Goal: Use online tool/utility: Utilize a website feature to perform a specific function

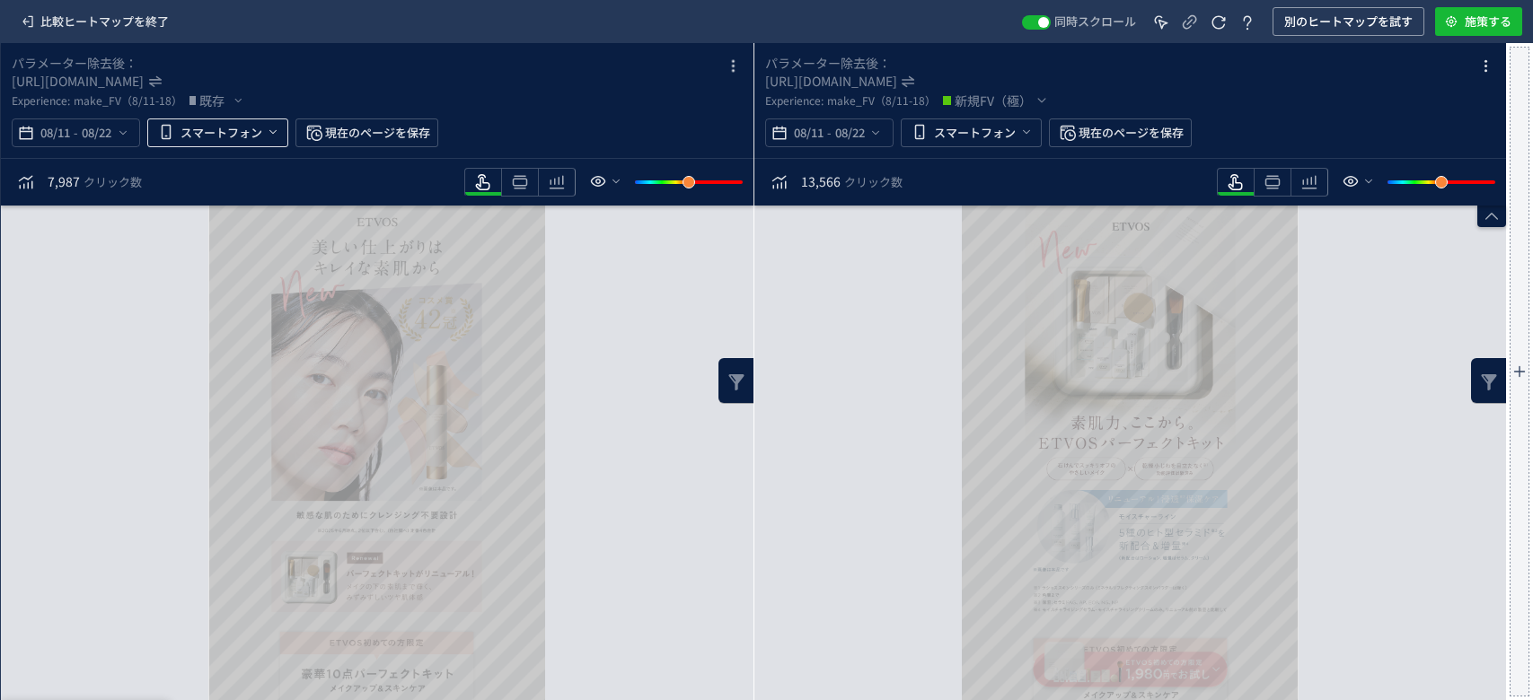
click at [194, 132] on span "スマートフォン" at bounding box center [222, 133] width 82 height 29
click at [145, 83] on icon "[URL][DOMAIN_NAME]" at bounding box center [79, 81] width 134 height 18
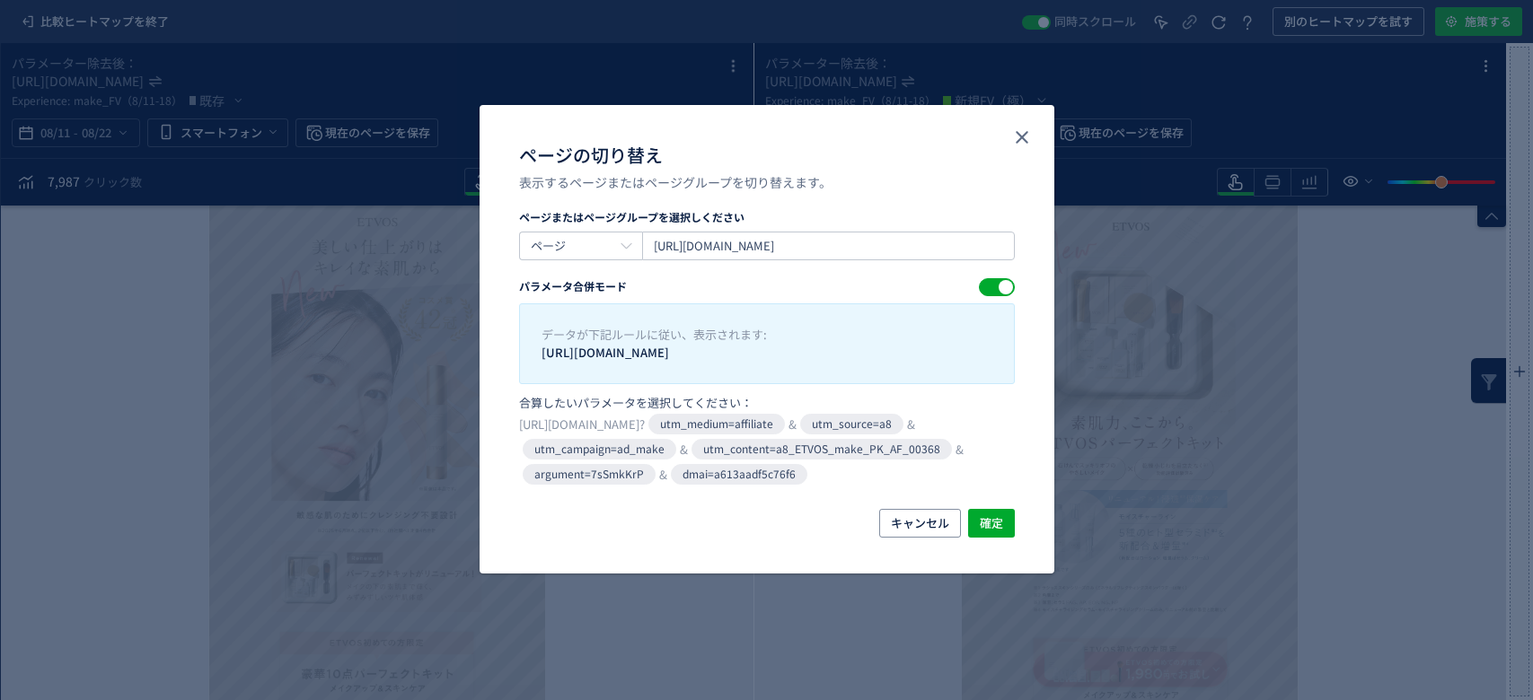
click at [760, 310] on div "データが下記ルールに従い、表示されます: [URL][DOMAIN_NAME]" at bounding box center [767, 344] width 496 height 81
click at [671, 254] on input "[URL][DOMAIN_NAME]" at bounding box center [828, 246] width 373 height 29
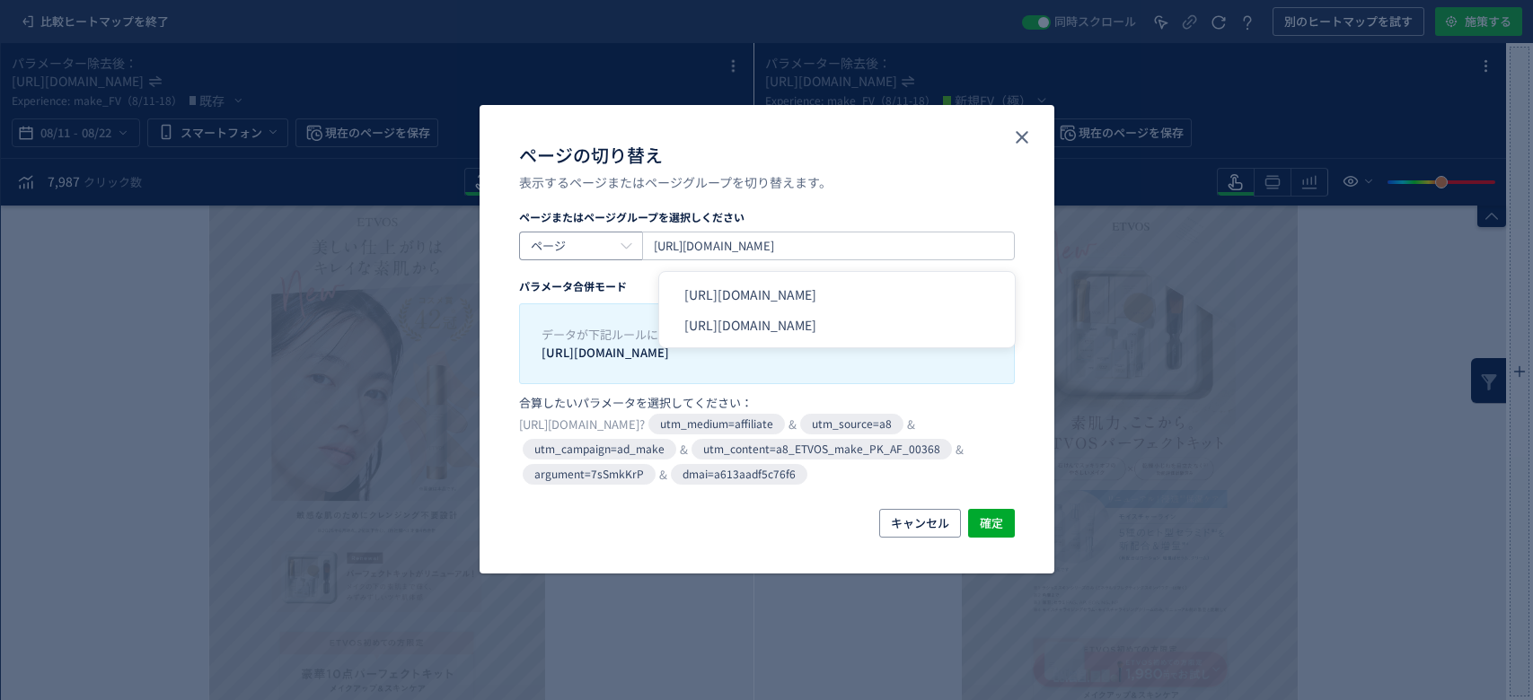
click at [575, 260] on input "ページ" at bounding box center [580, 246] width 123 height 29
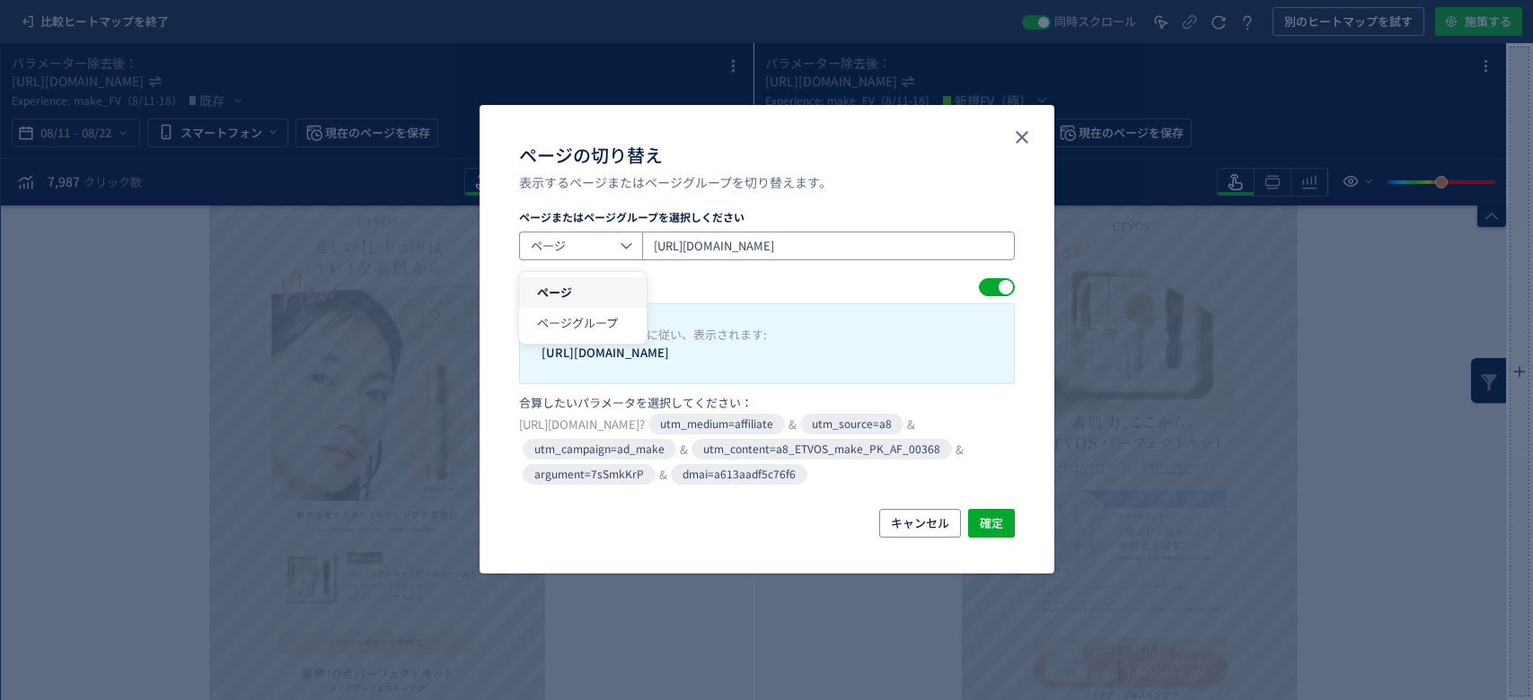
click at [692, 255] on input "[URL][DOMAIN_NAME]" at bounding box center [828, 246] width 373 height 29
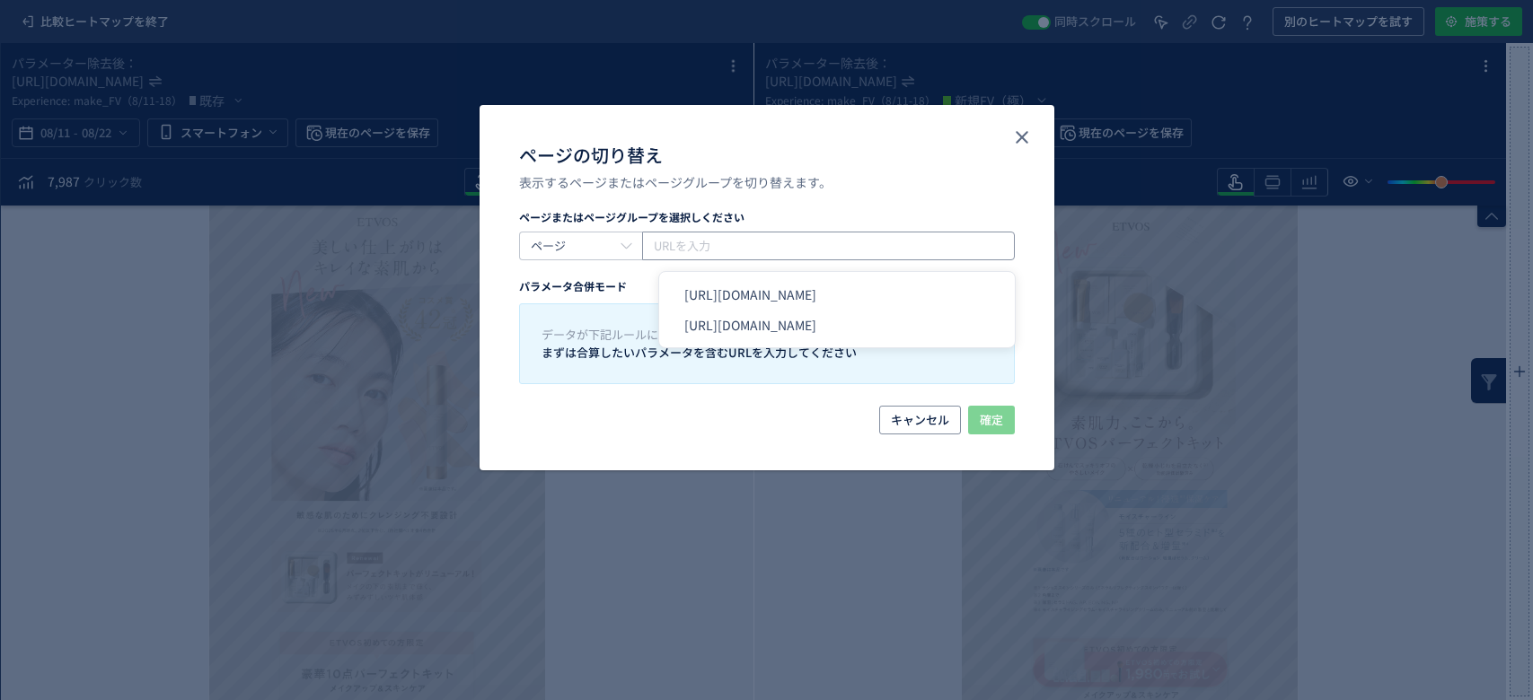
paste input "[URL][DOMAIN_NAME]"
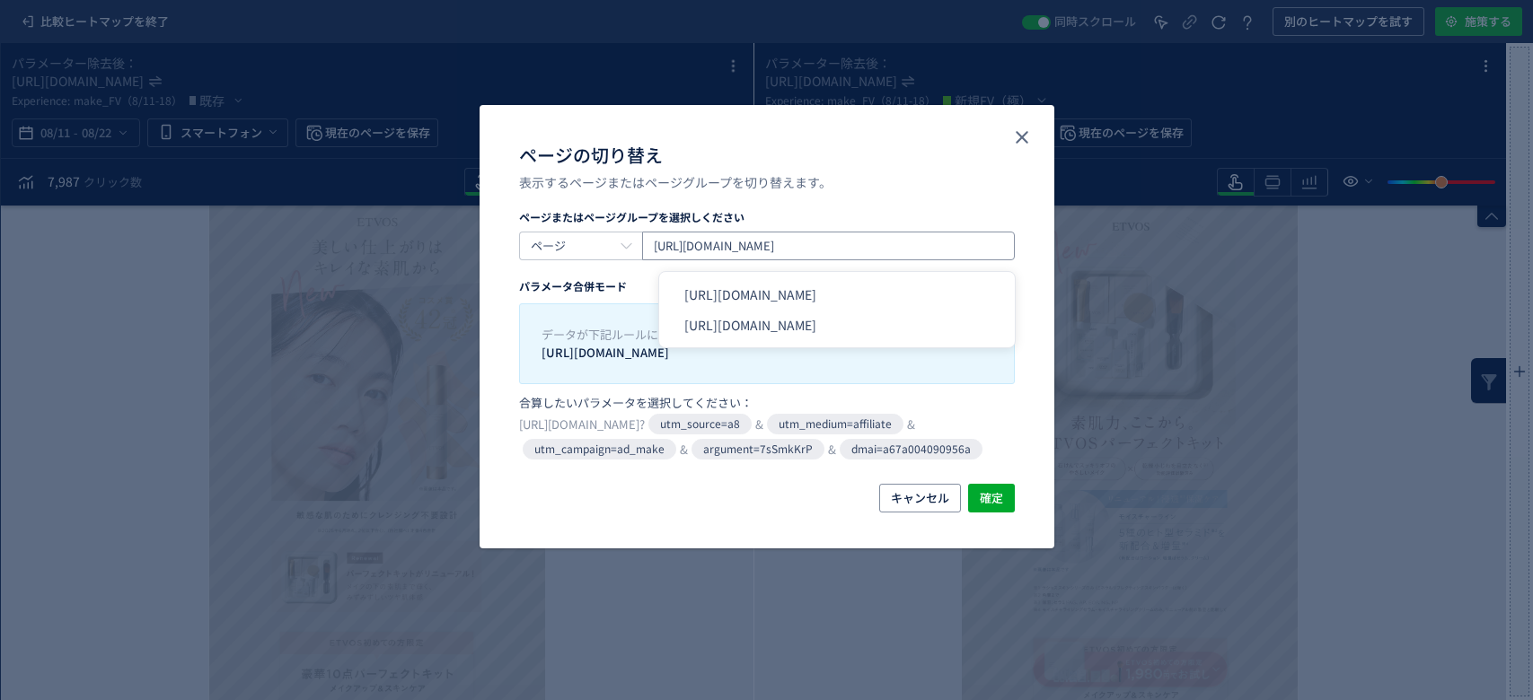
scroll to position [0, 610]
type input "[URL][DOMAIN_NAME]"
click at [1033, 305] on div "ページまたはページグループを選択しください ページ [URL][DOMAIN_NAME] パラメータ合併モード データが下記ルールに従い、表示されます: [U…" at bounding box center [767, 346] width 575 height 275
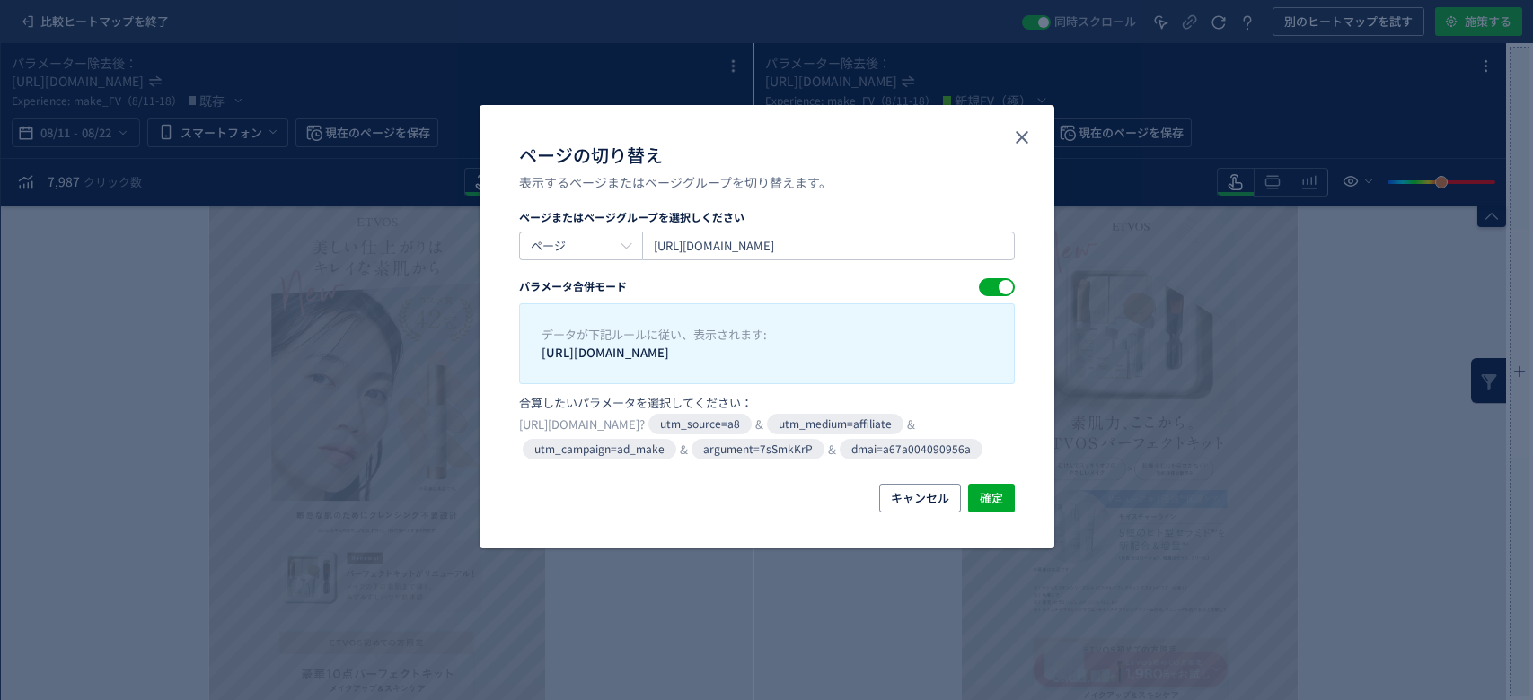
click at [1006, 290] on div "ページの切り替え" at bounding box center [1006, 287] width 14 height 14
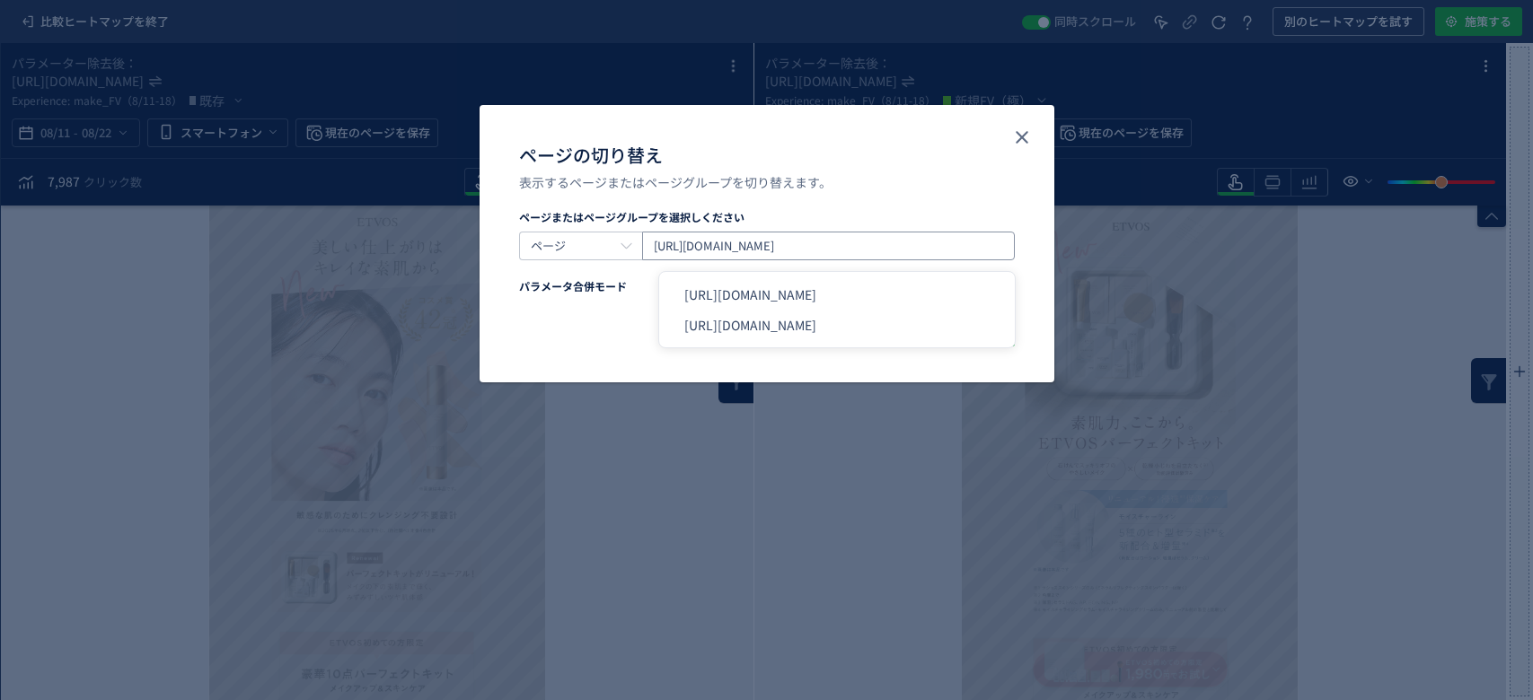
click at [688, 238] on input "[URL][DOMAIN_NAME]" at bounding box center [828, 246] width 373 height 29
paste input "[URL][DOMAIN_NAME]"
type input "[URL][DOMAIN_NAME]"
click at [536, 345] on div "キャンセル 確定" at bounding box center [767, 332] width 496 height 29
click at [1003, 325] on button "確定" at bounding box center [991, 332] width 47 height 29
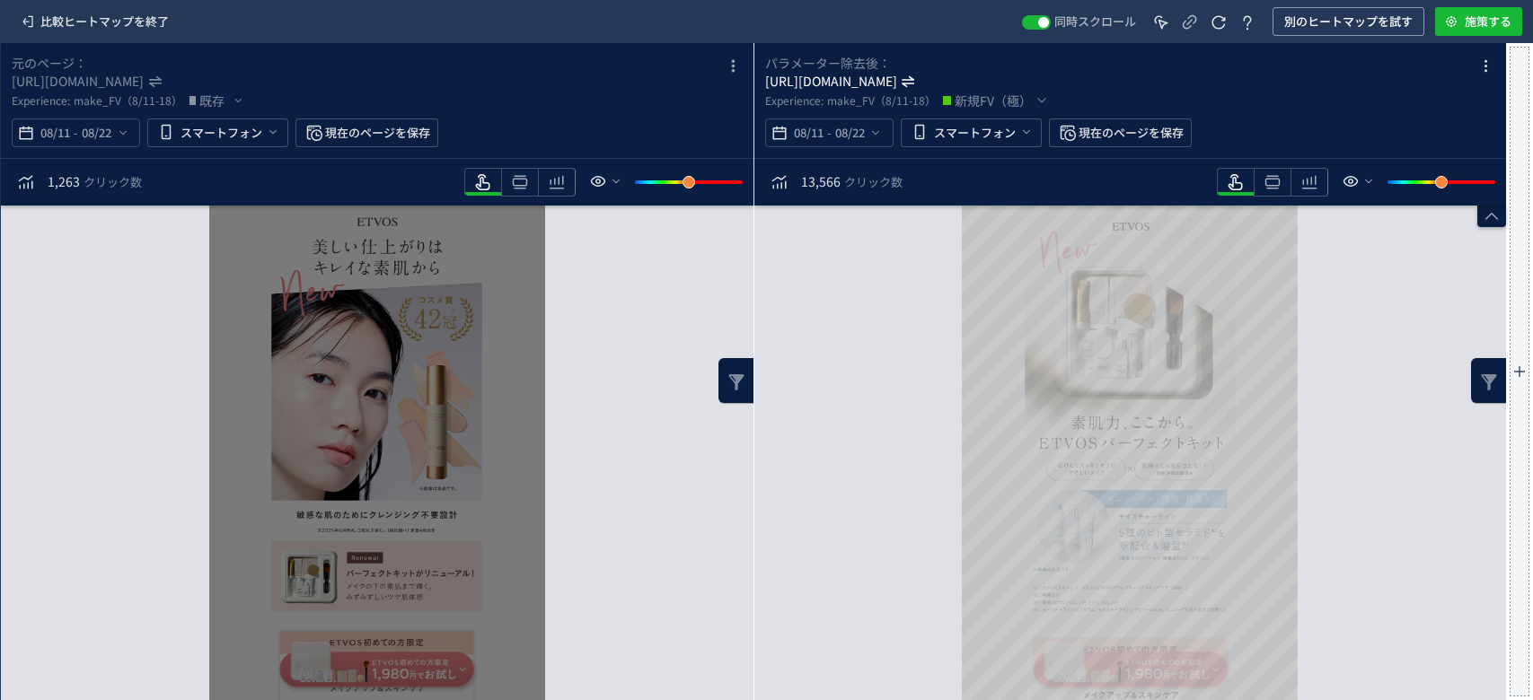
click at [899, 89] on icon "[URL][DOMAIN_NAME]" at bounding box center [832, 81] width 134 height 18
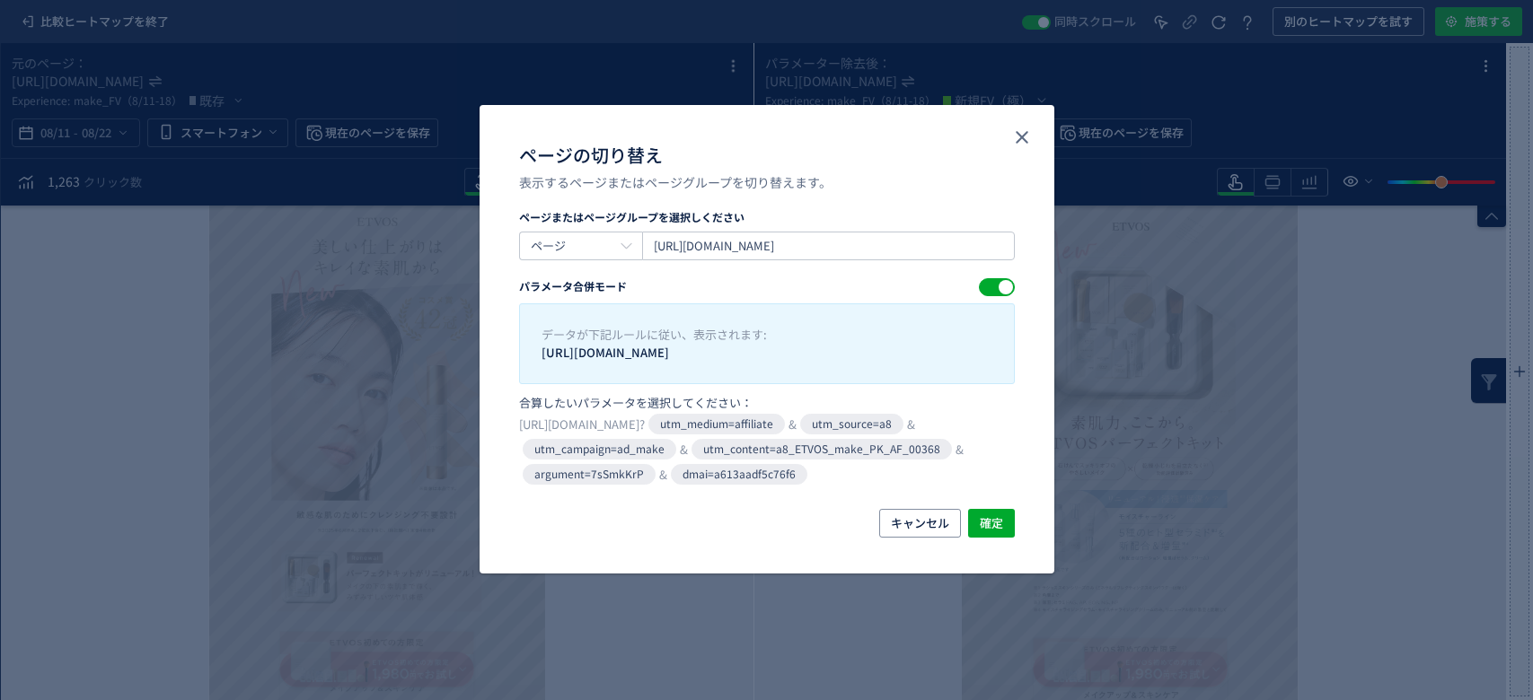
click at [1000, 277] on section "ページまたはページグループを選択しください ページ [URL][DOMAIN_NAME] パラメータ合併モード データが下記ルールに従い、表示されます: [U…" at bounding box center [767, 348] width 496 height 278
click at [995, 287] on span "ページの切り替え" at bounding box center [997, 287] width 36 height 18
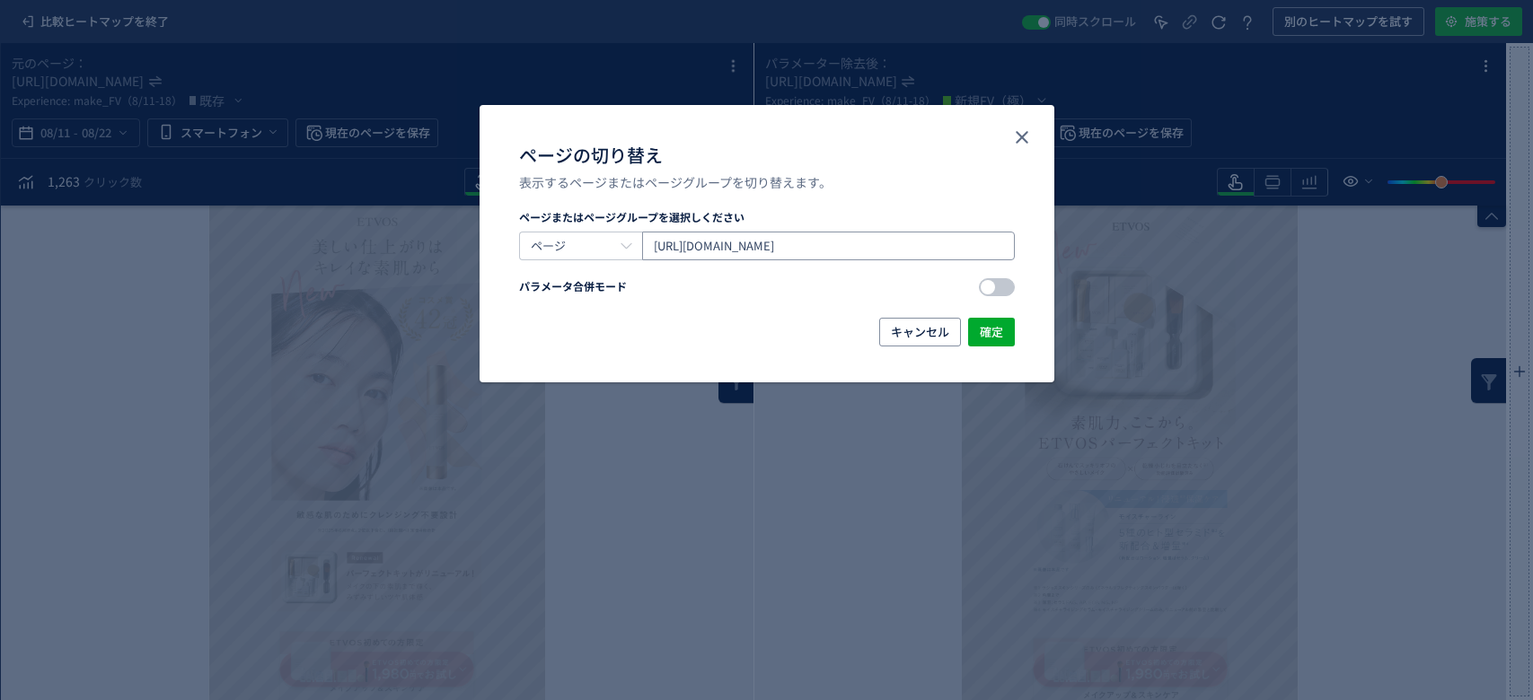
click at [675, 248] on input "[URL][DOMAIN_NAME]" at bounding box center [828, 246] width 373 height 29
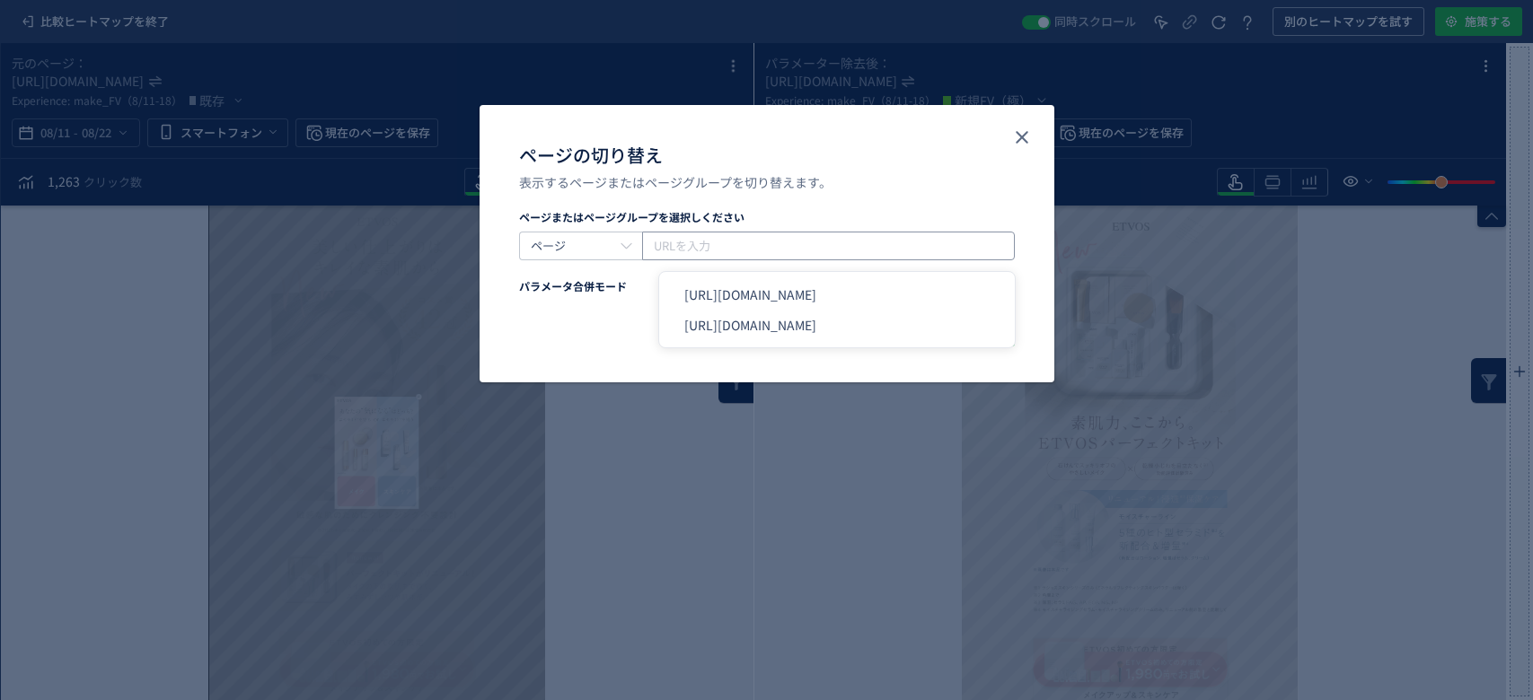
paste input "[URL][DOMAIN_NAME]"
click at [1000, 330] on li "[URL][DOMAIN_NAME]" at bounding box center [836, 325] width 341 height 31
type input "[URL][DOMAIN_NAME]"
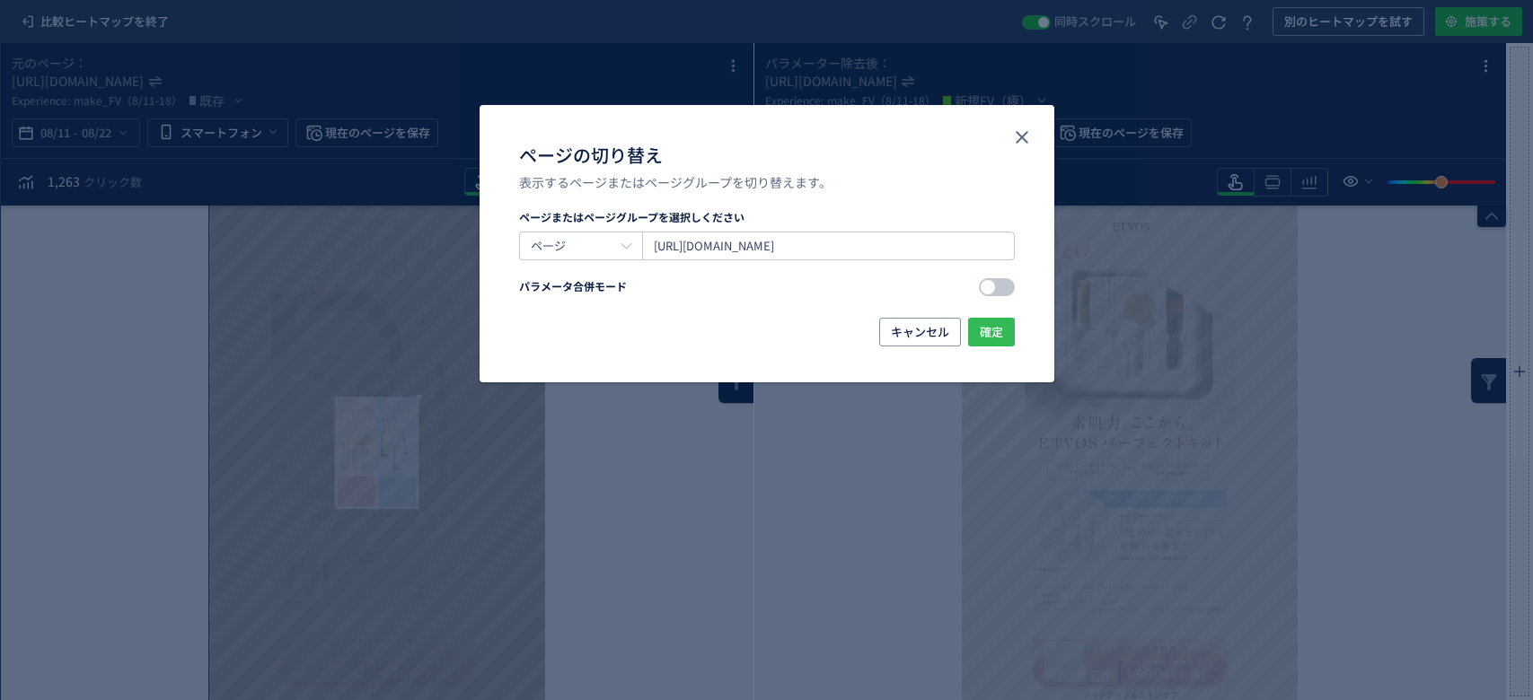
click at [1000, 330] on span "確定" at bounding box center [991, 332] width 23 height 29
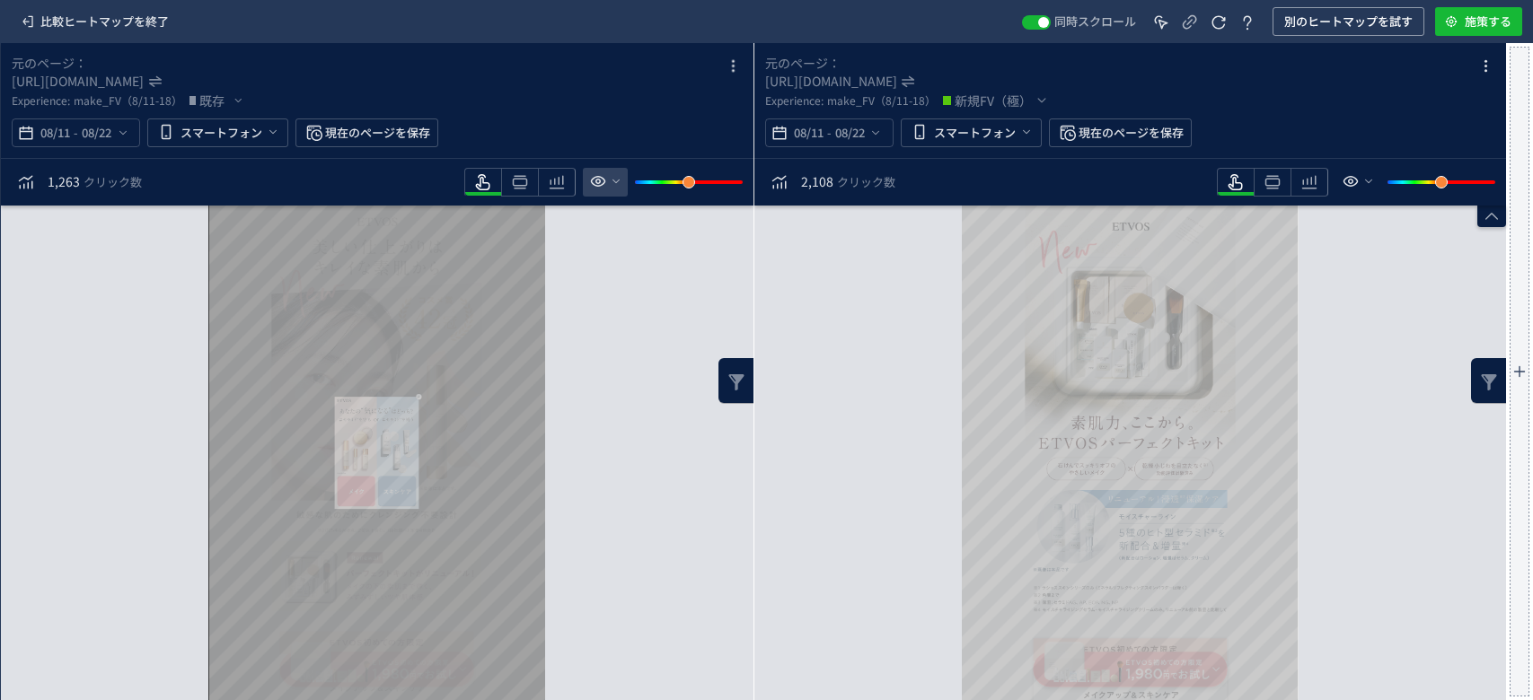
click at [612, 185] on icon "heatmap-toolbar" at bounding box center [616, 181] width 14 height 14
click at [556, 242] on div "スクロール到達率 100% スクロール到達率 61% スクロール到達率 57% スクロール到達率 55% スクロール到達率 54% スクロール到達率 53% …" at bounding box center [377, 453] width 753 height 495
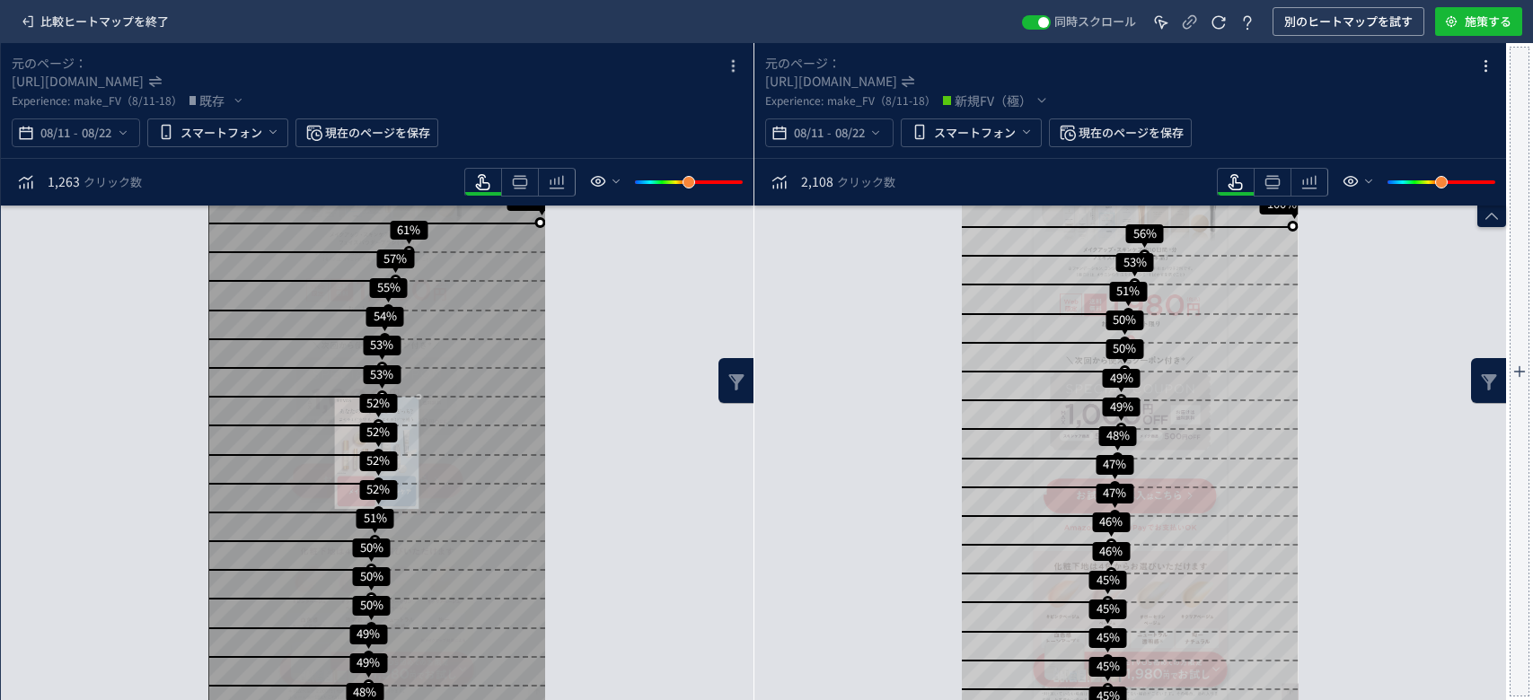
scroll to position [1855, 0]
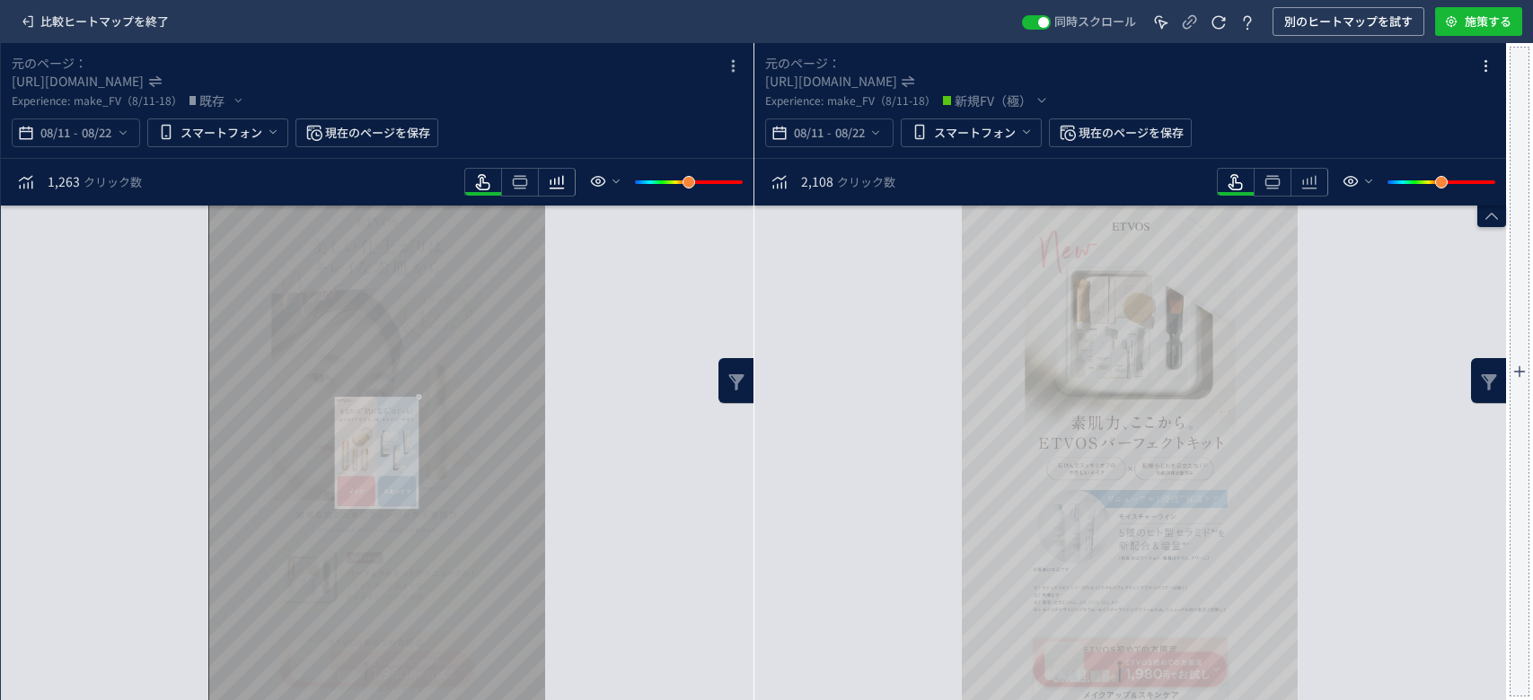
click at [561, 187] on icon "heatmap-toolbar" at bounding box center [557, 183] width 22 height 22
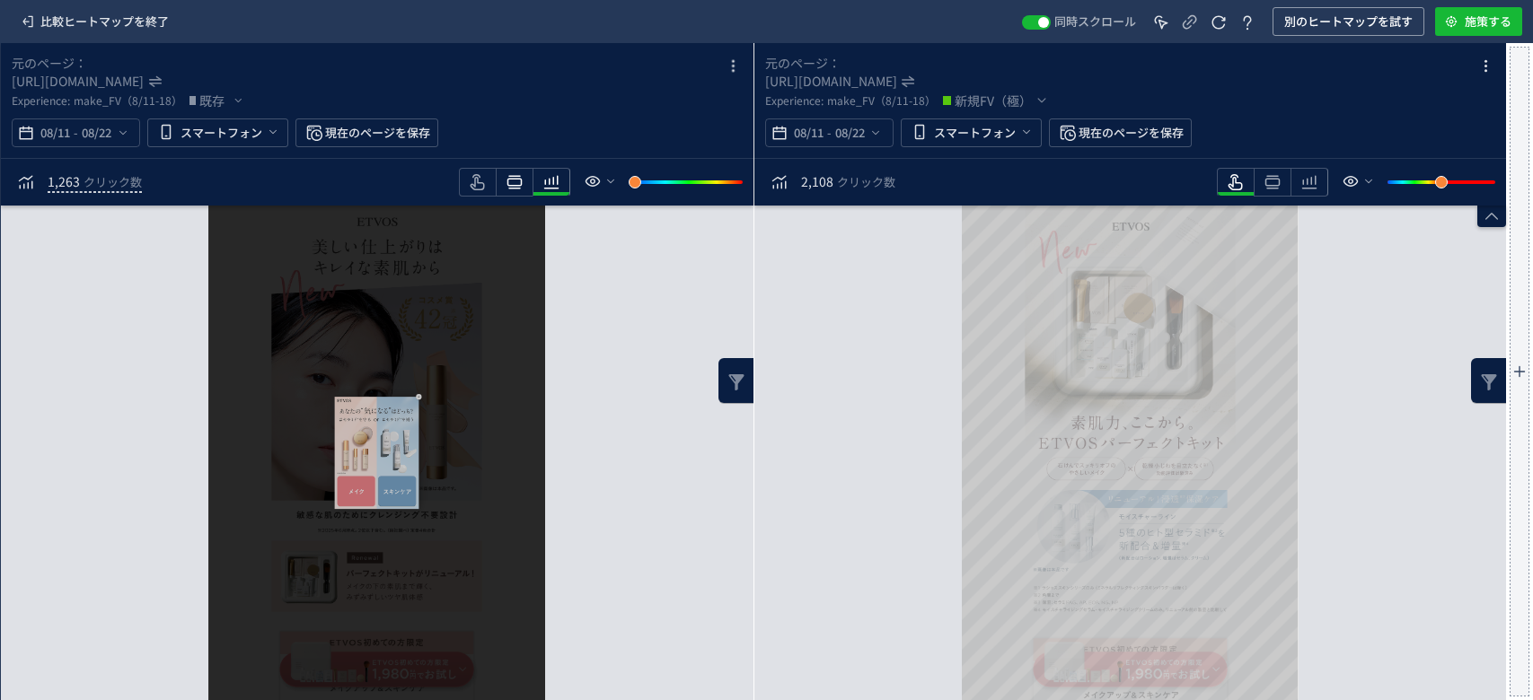
click at [514, 187] on icon "heatmap-toolbar" at bounding box center [515, 183] width 22 height 22
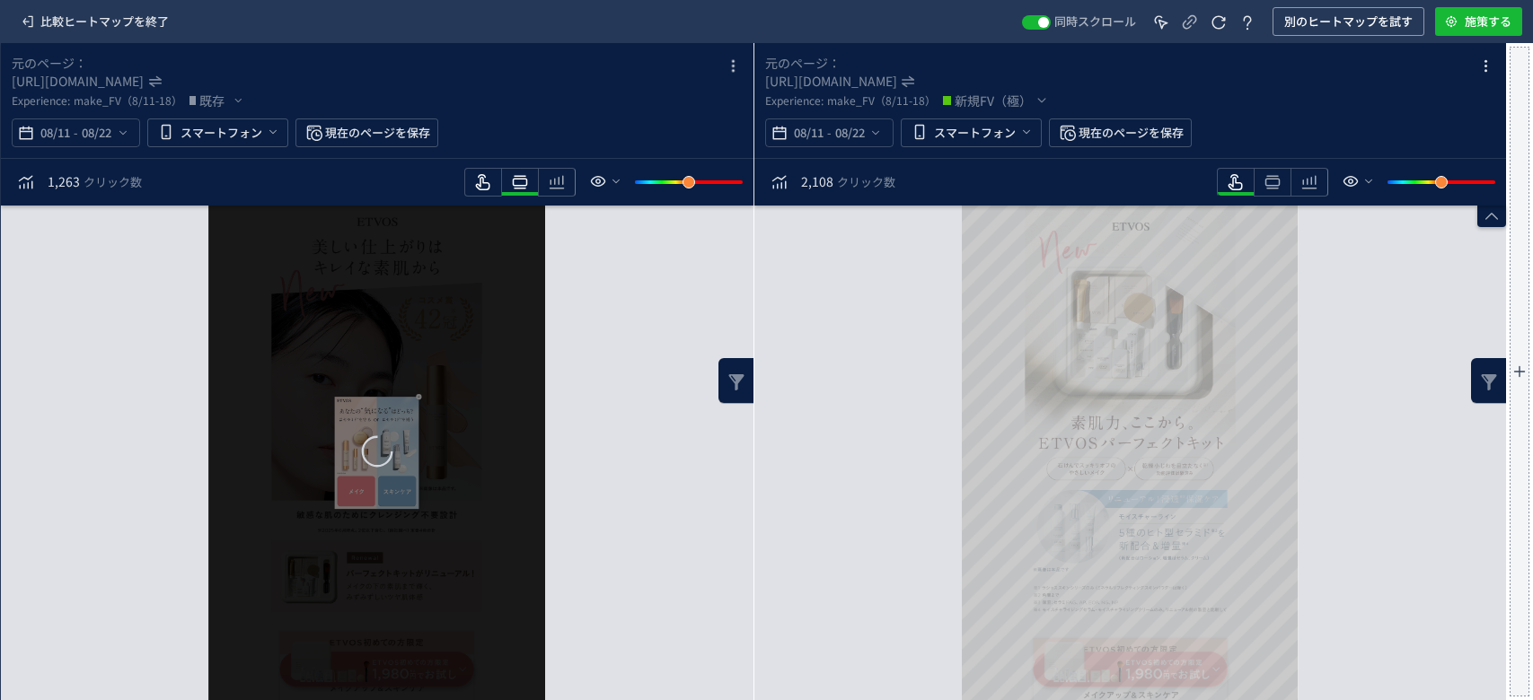
click at [490, 187] on icon "heatmap-toolbar" at bounding box center [483, 183] width 22 height 22
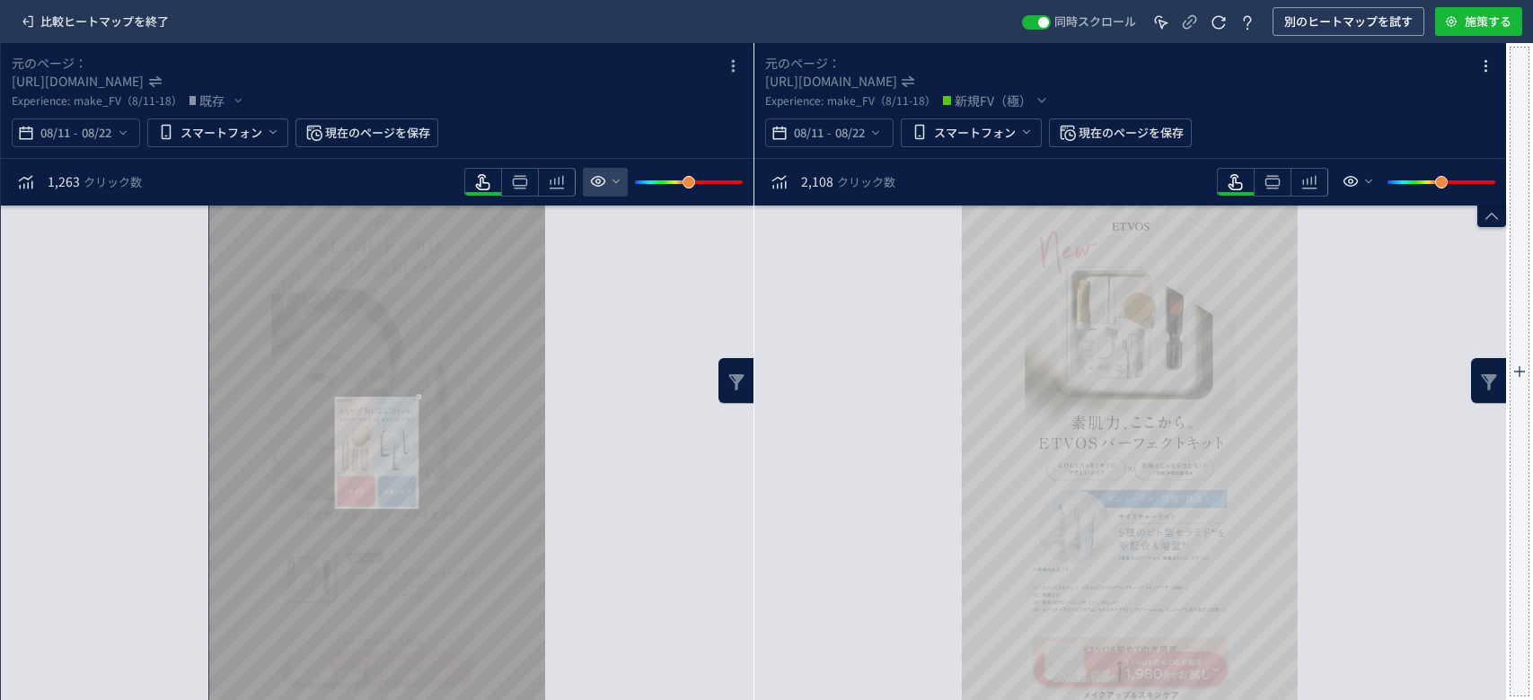
click at [609, 187] on icon "heatmap-toolbar" at bounding box center [616, 181] width 14 height 14
click at [604, 409] on div "スクロール到達率 100% スクロール到達率 61% スクロール到達率 57% スクロール到達率 55% スクロール到達率 54% スクロール到達率 53% …" at bounding box center [377, 453] width 753 height 495
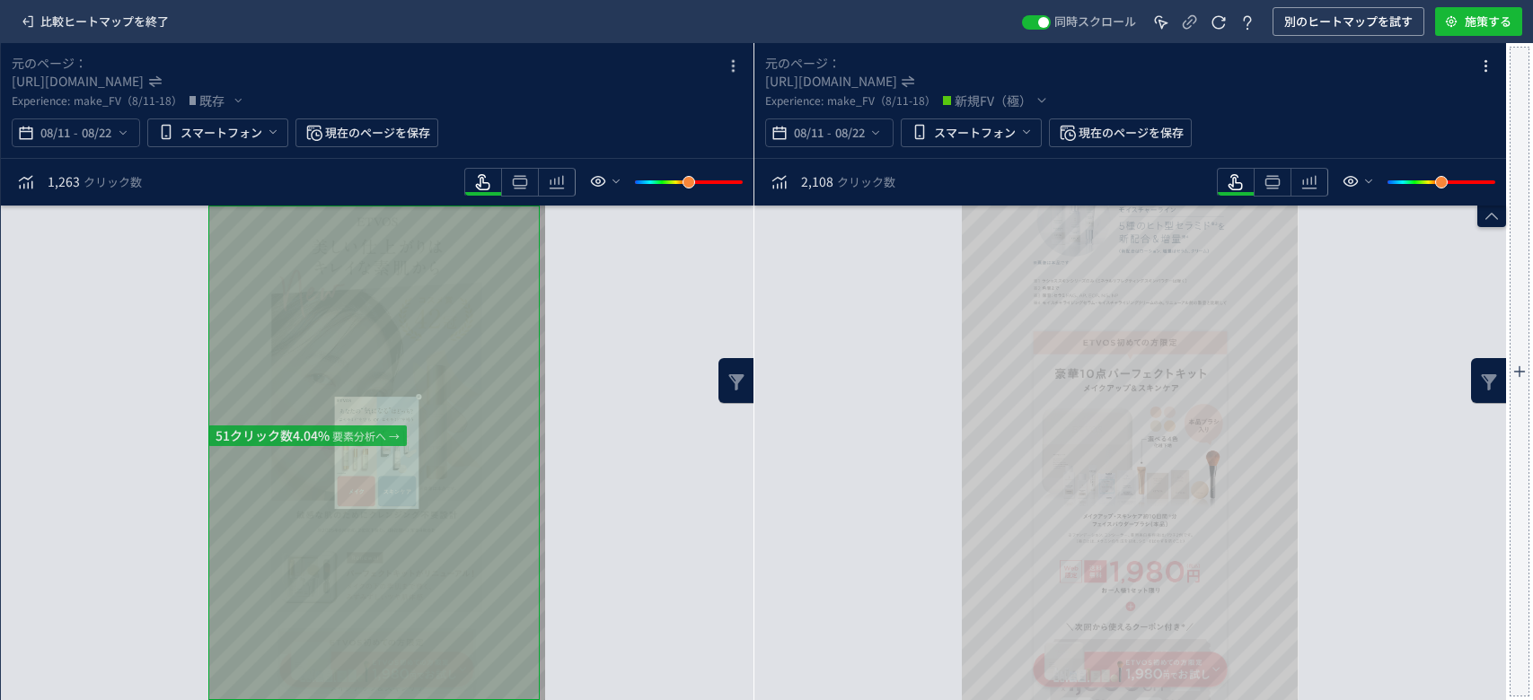
scroll to position [984, 0]
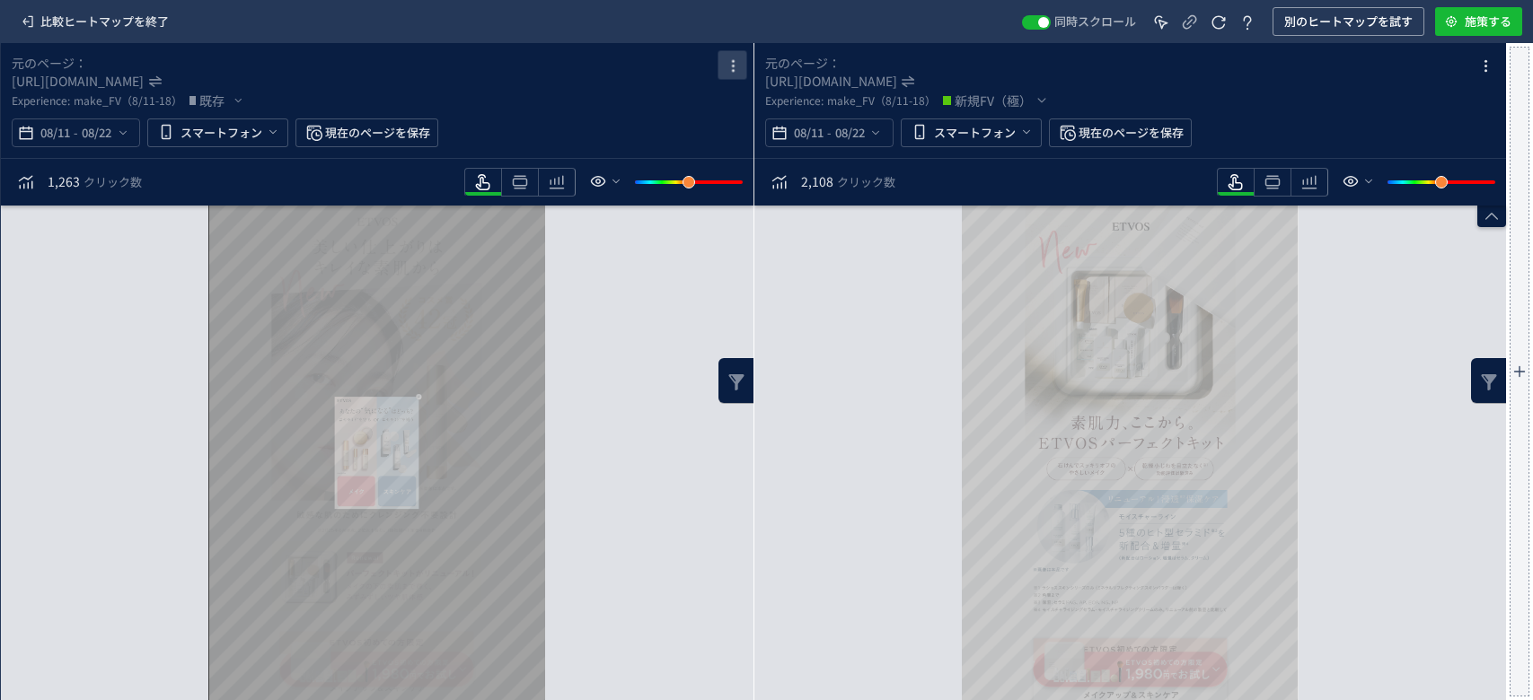
click at [733, 66] on use "heatmap-box" at bounding box center [732, 66] width 3 height 13
click at [649, 313] on div "スクロール到達率 100% スクロール到達率 61% スクロール到達率 57% スクロール到達率 55% スクロール到達率 54% スクロール到達率 53% …" at bounding box center [377, 453] width 753 height 495
click at [559, 190] on icon "heatmap-toolbar" at bounding box center [557, 183] width 22 height 22
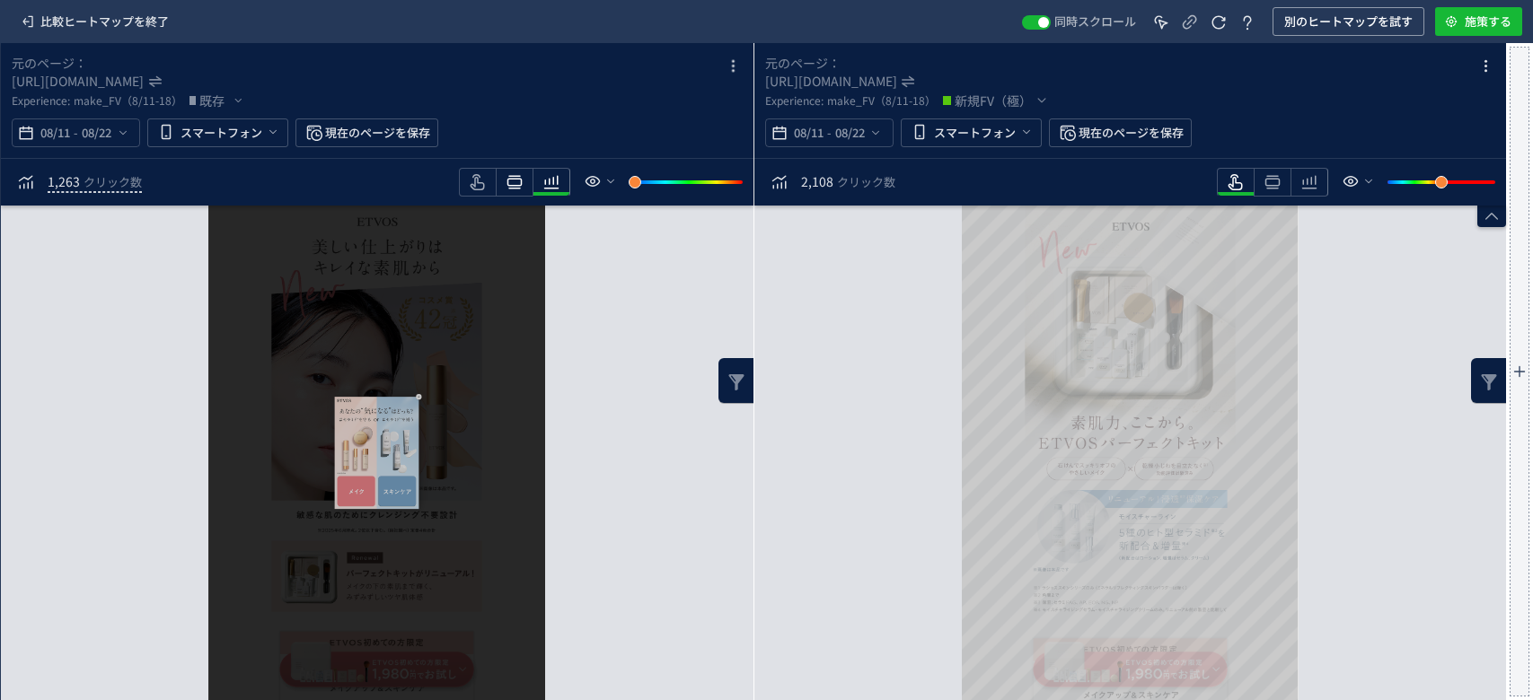
click at [521, 187] on icon "heatmap-toolbar" at bounding box center [515, 183] width 22 height 22
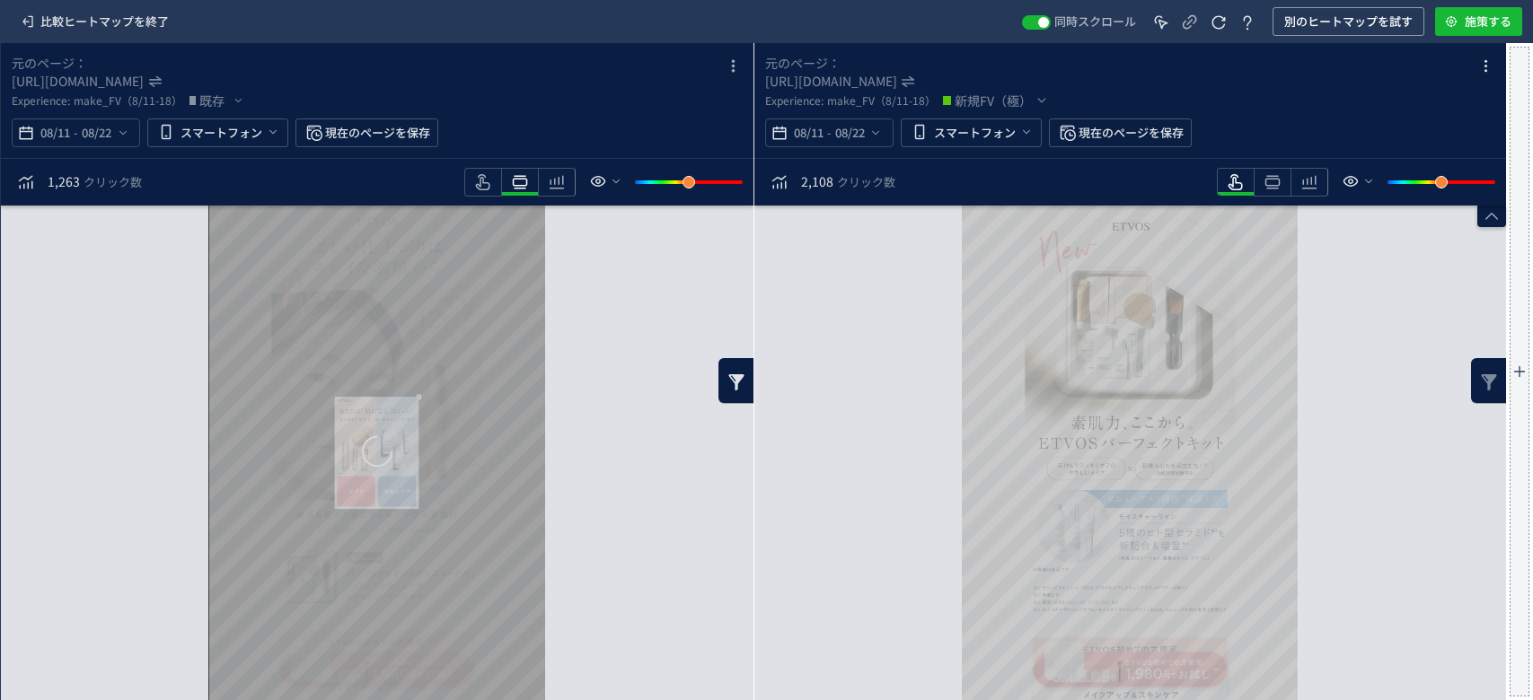
click at [732, 379] on use "heatmap-box" at bounding box center [735, 382] width 15 height 16
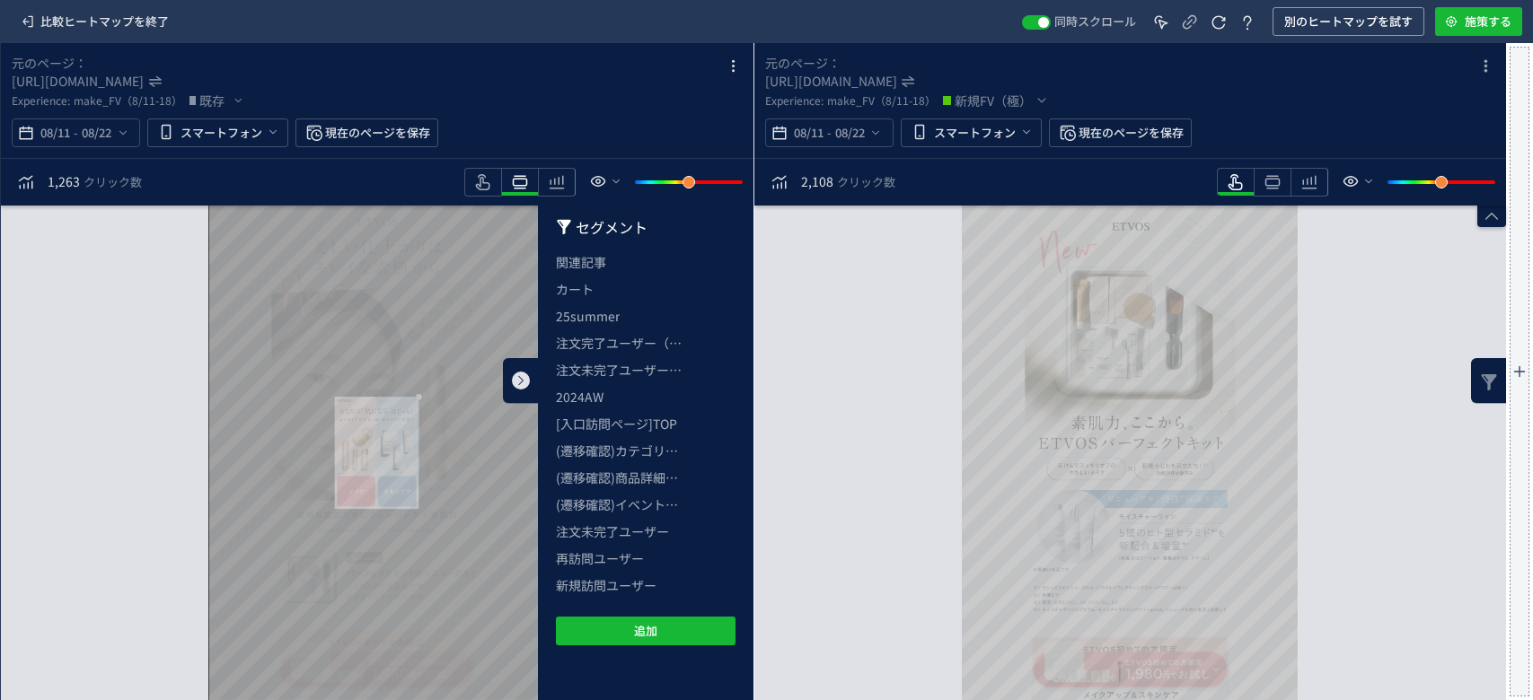
click at [526, 377] on span "heatmap-box" at bounding box center [521, 381] width 18 height 18
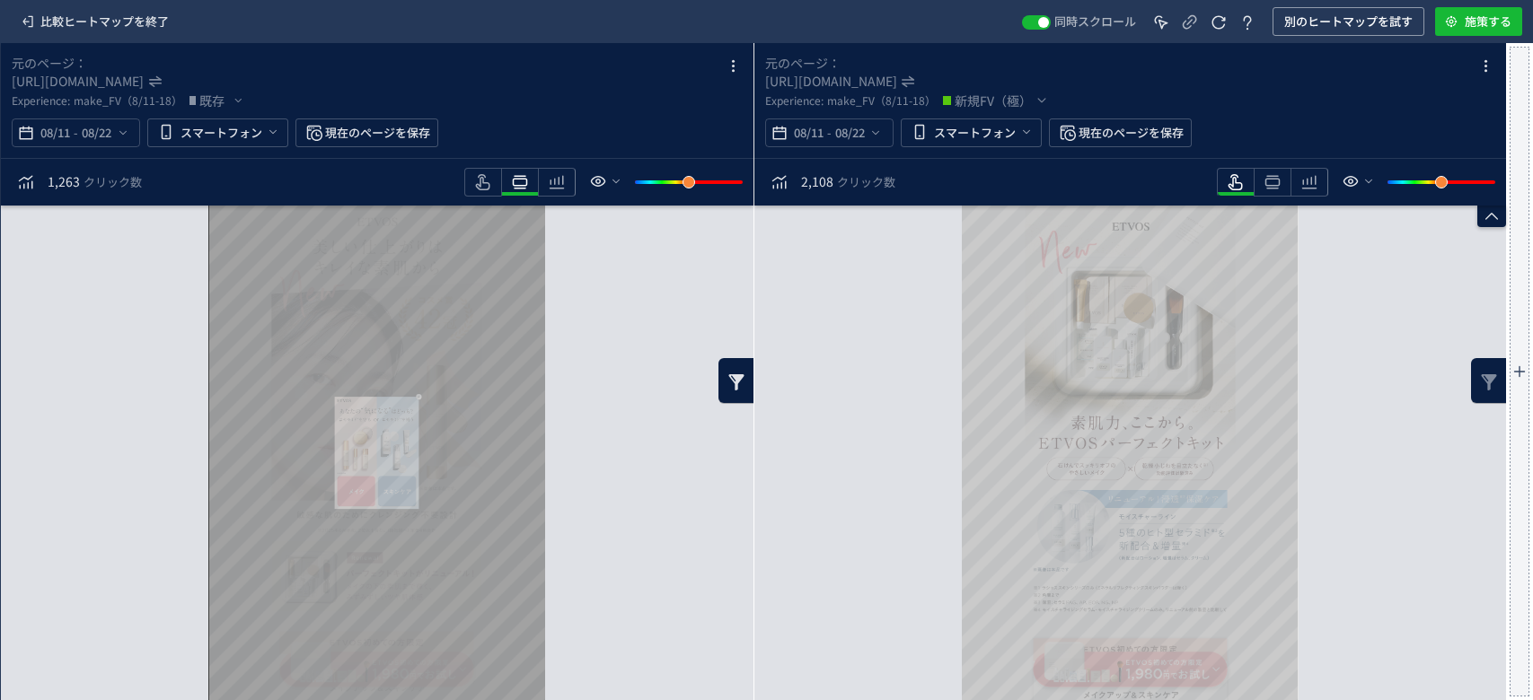
click at [1485, 218] on icon at bounding box center [1491, 216] width 14 height 14
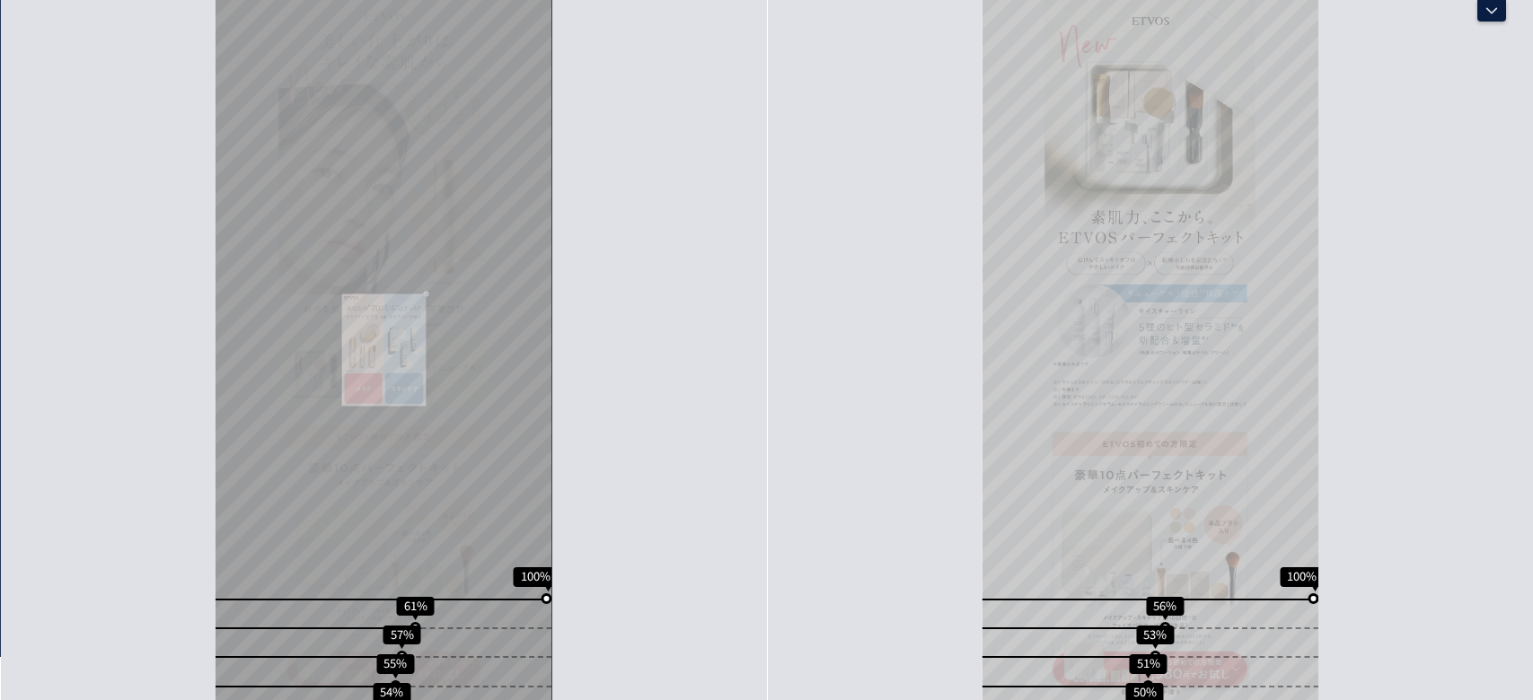
click at [1493, 18] on div at bounding box center [1491, 11] width 29 height 22
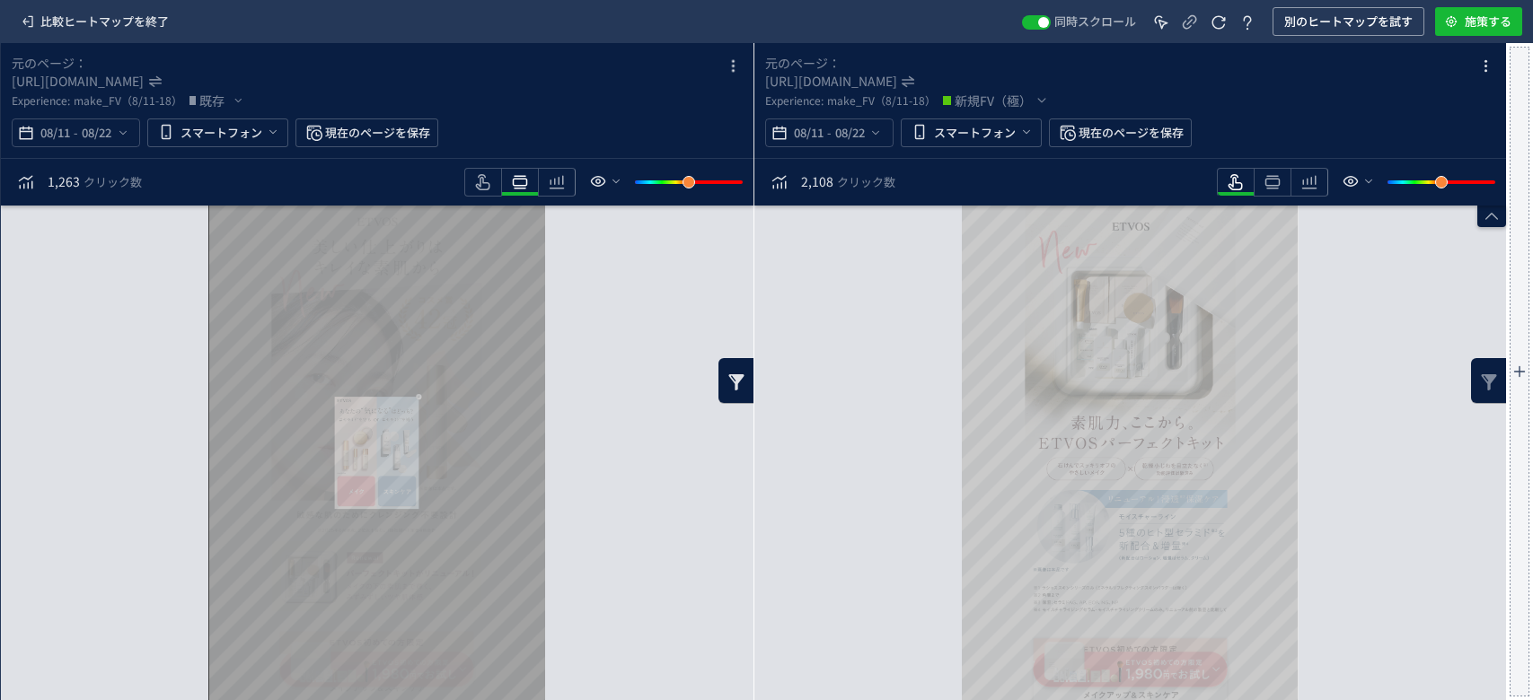
click at [830, 188] on span "2,108" at bounding box center [817, 181] width 32 height 18
click at [0, 0] on icon "heatmap-toolbar" at bounding box center [0, 0] width 0 height 0
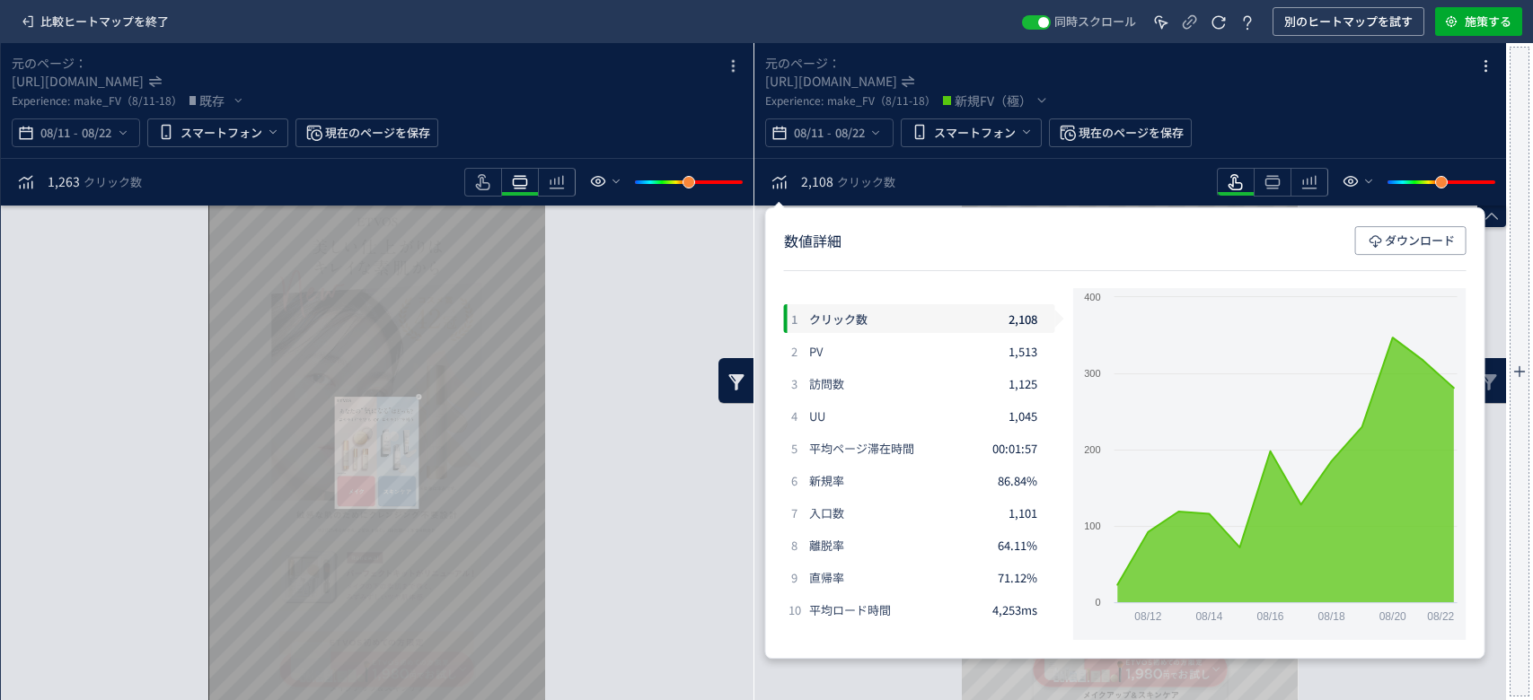
click at [1465, 18] on span "施策する" at bounding box center [1488, 21] width 47 height 29
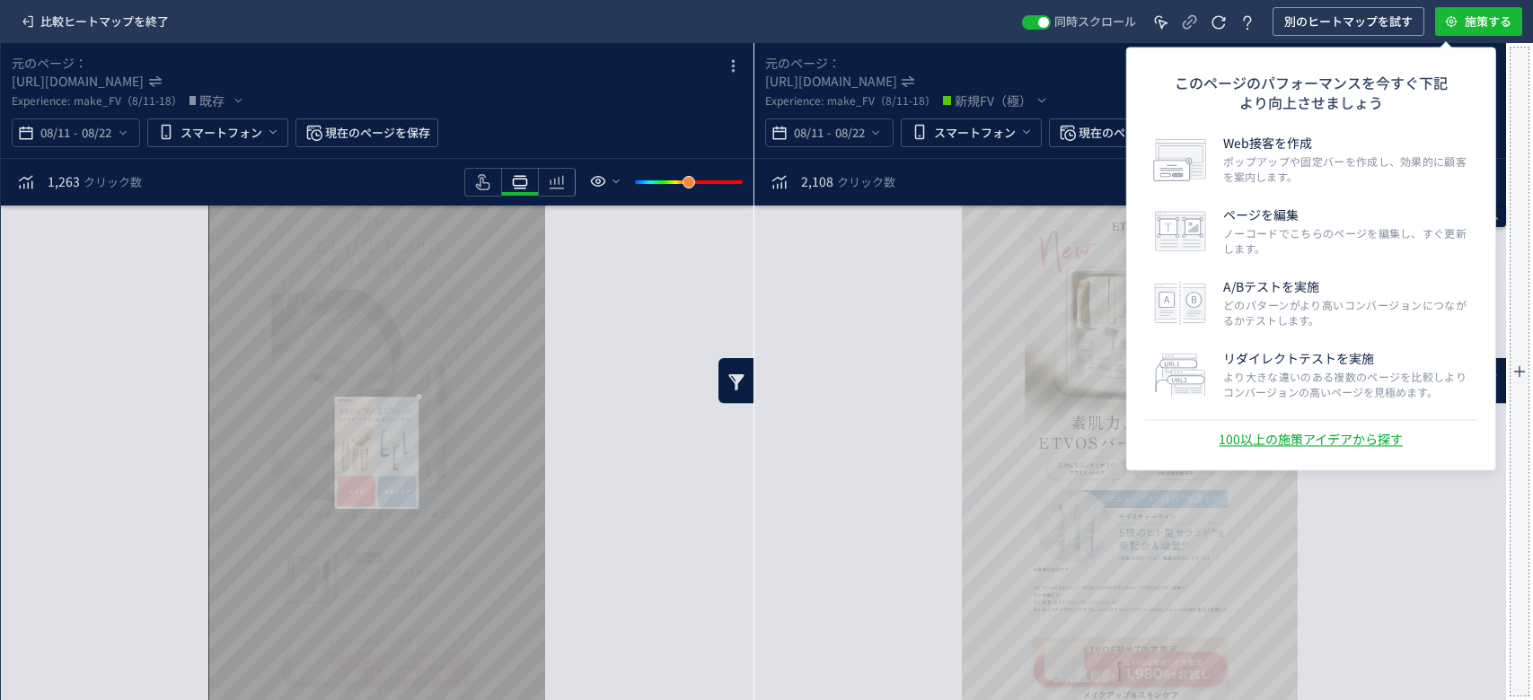
click at [877, 364] on div "スクロール到達率 100% スクロール到達率 56% スクロール到達率 53% スクロール到達率 51% スクロール到達率 50% スクロール到達率 50% …" at bounding box center [1130, 453] width 753 height 495
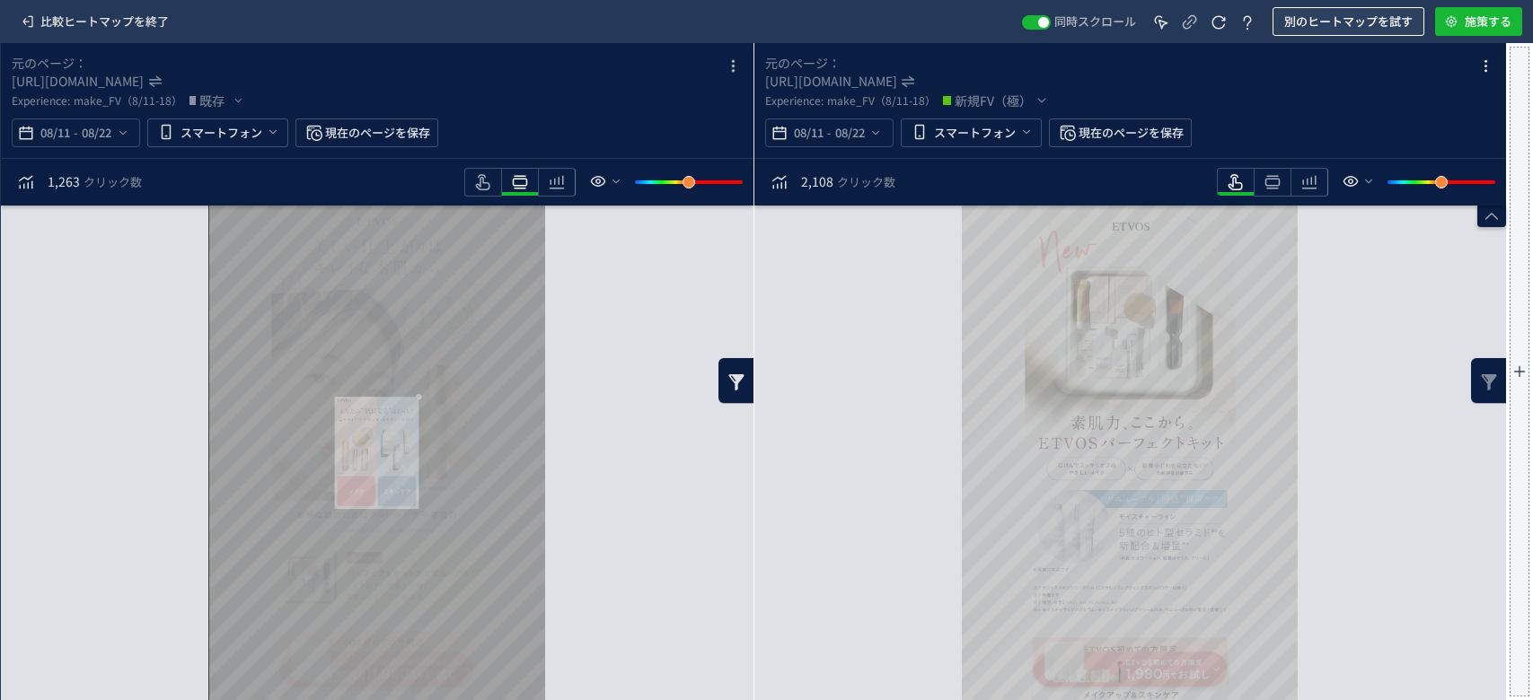
click at [1281, 22] on button "別のヒートマップを試す" at bounding box center [1349, 21] width 152 height 29
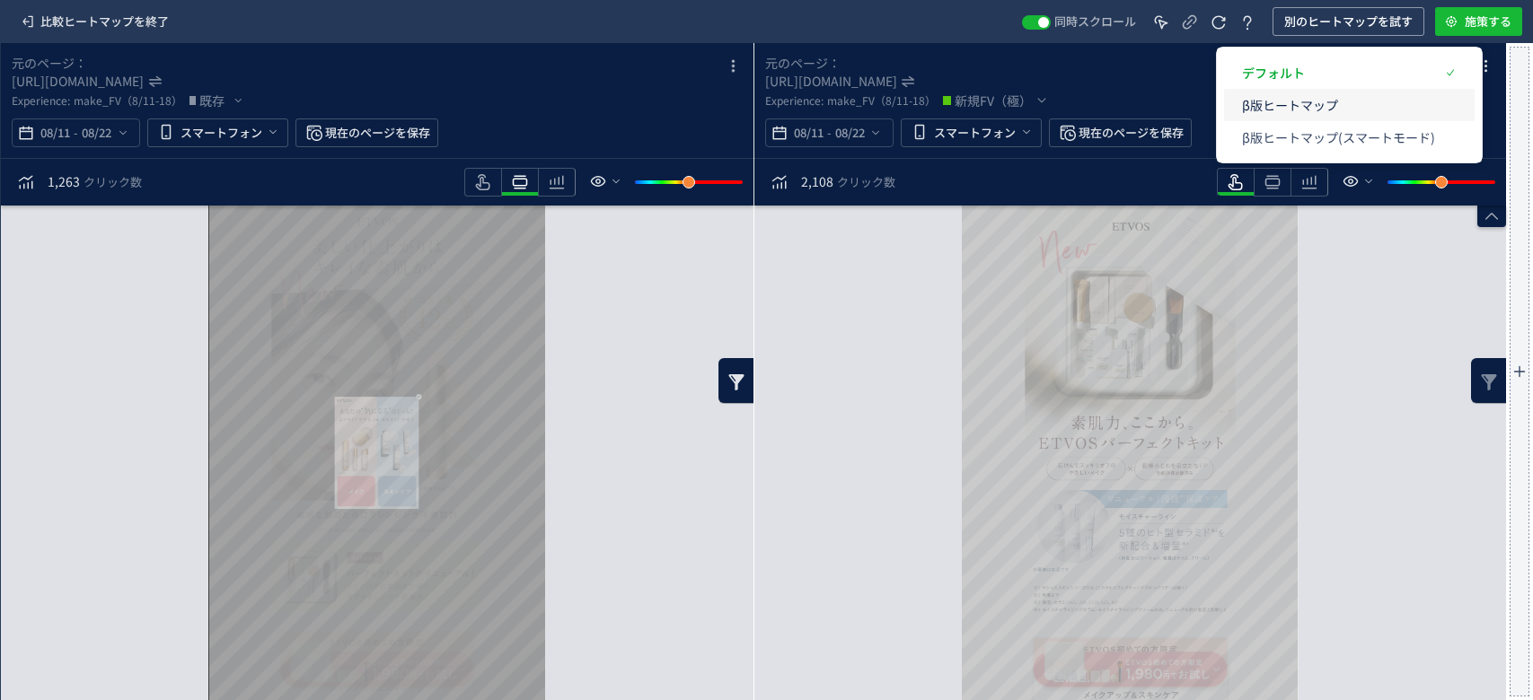
click at [1284, 98] on p "β版ヒートマップ" at bounding box center [1338, 105] width 193 height 32
